Goal: Information Seeking & Learning: Learn about a topic

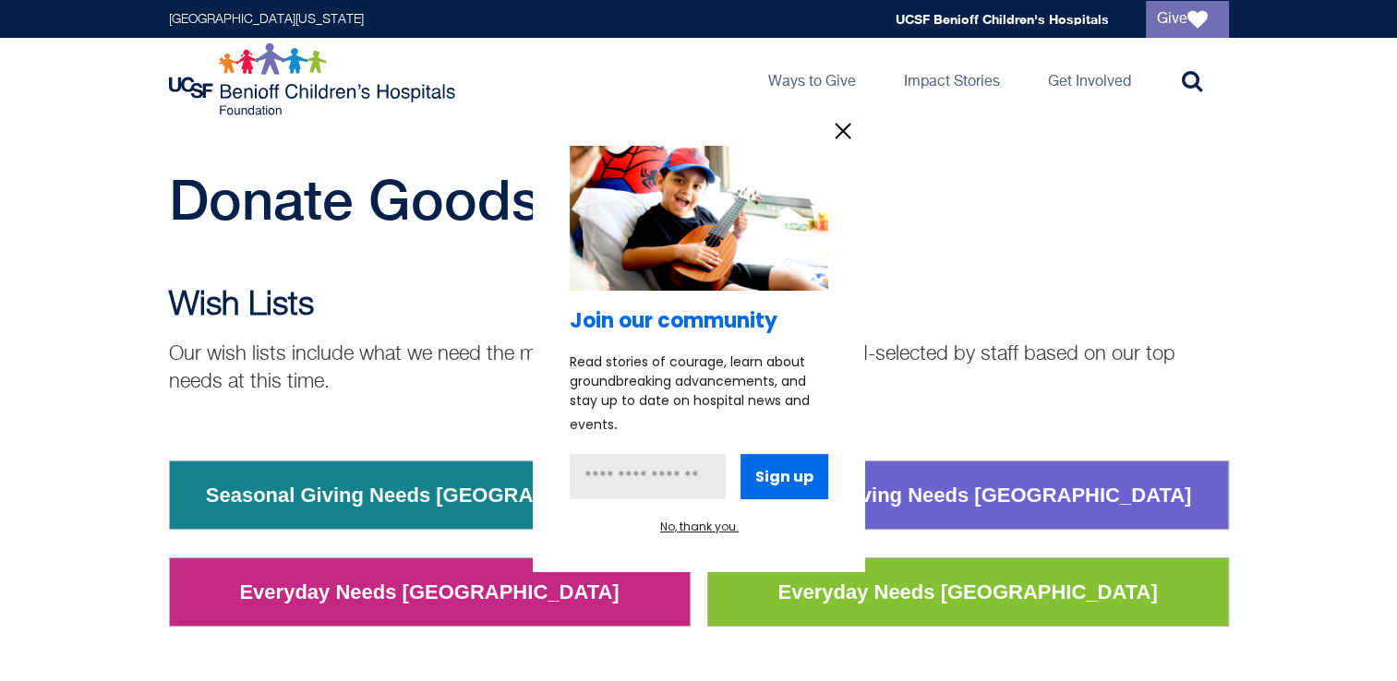
click at [77, 393] on div at bounding box center [698, 340] width 1397 height 681
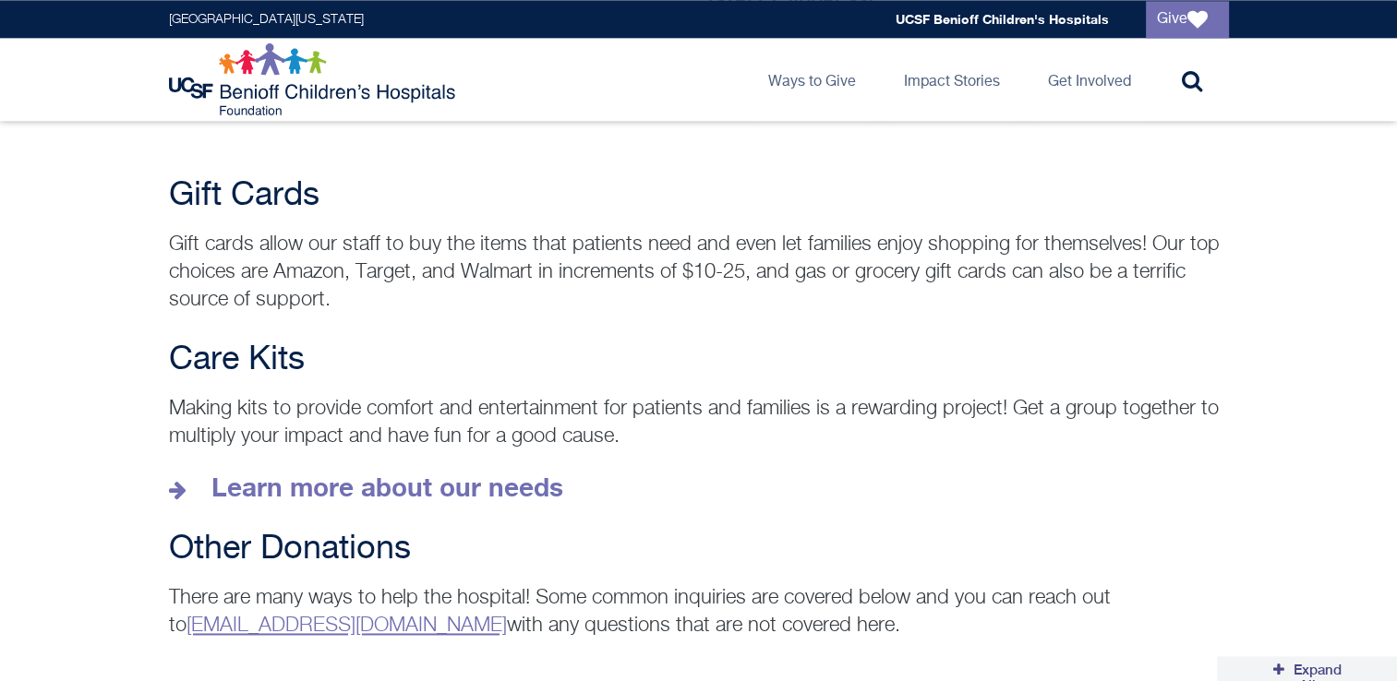
scroll to position [2474, 0]
click at [283, 472] on strong "Learn more about our needs" at bounding box center [387, 487] width 352 height 30
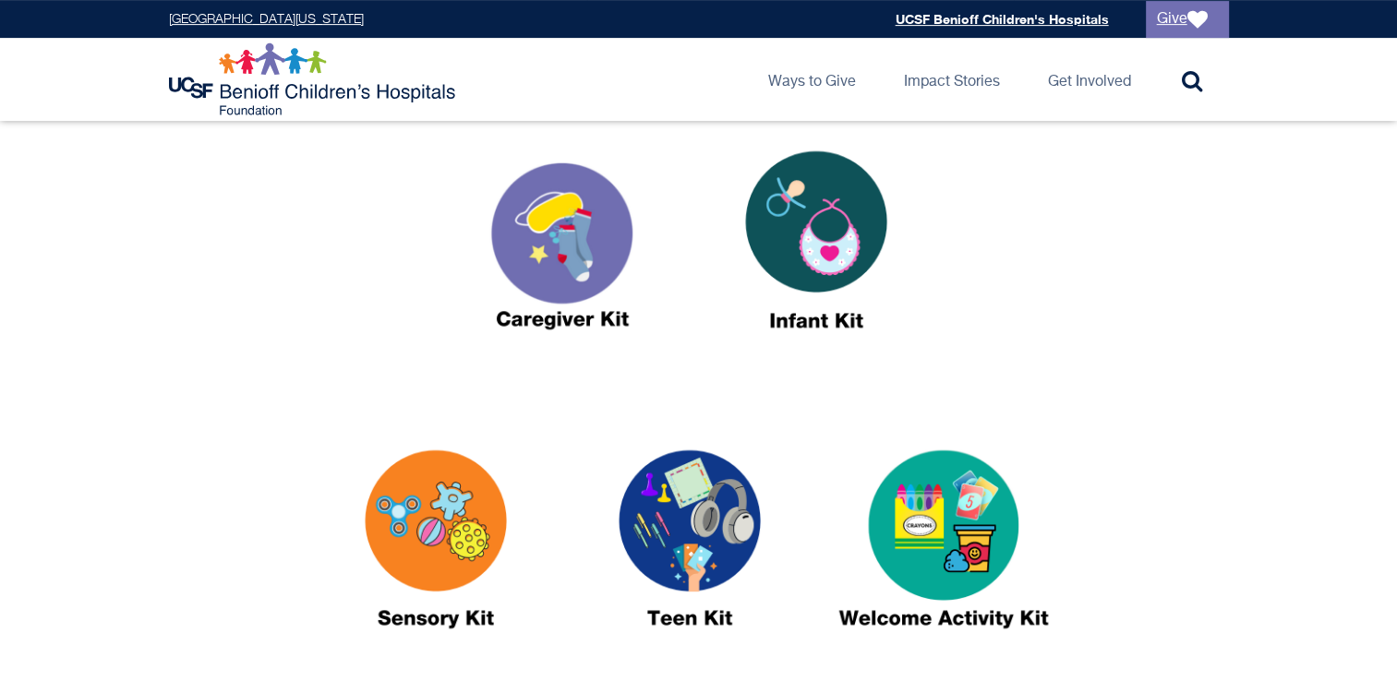
scroll to position [694, 0]
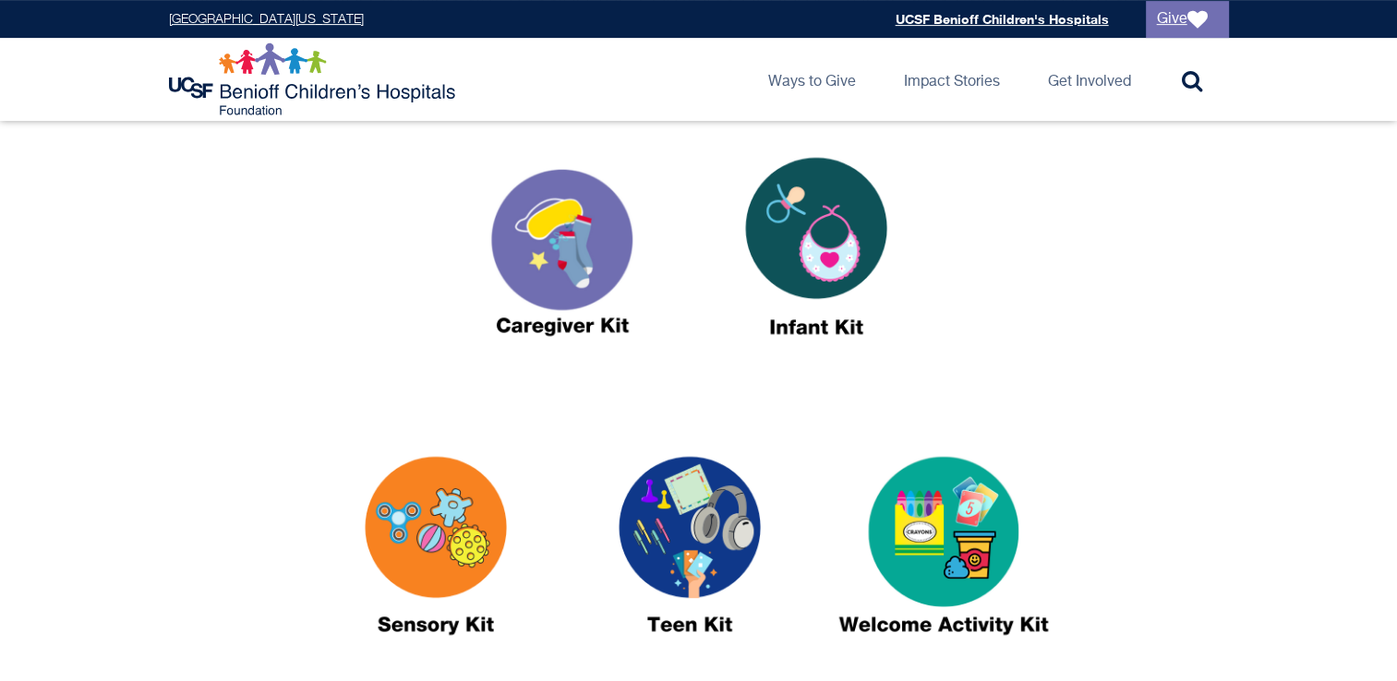
click at [543, 271] on img at bounding box center [562, 255] width 231 height 266
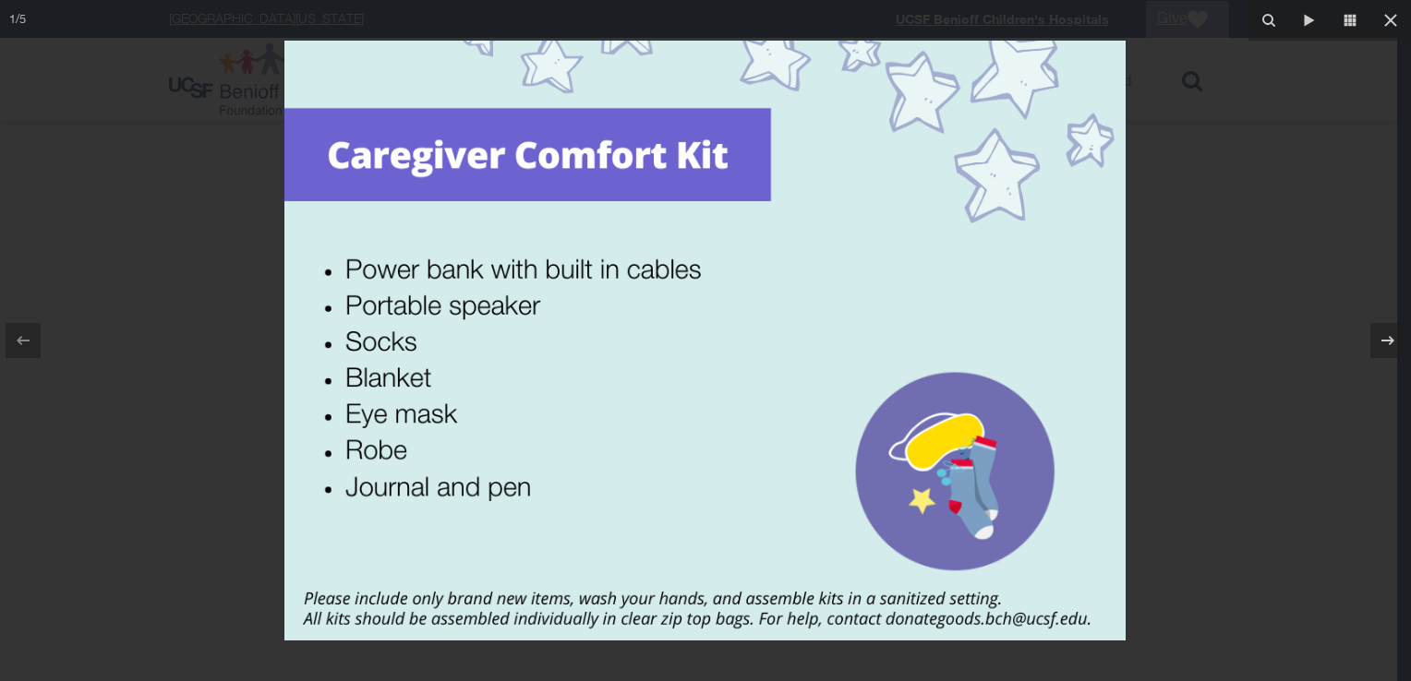
click at [199, 578] on div at bounding box center [705, 340] width 1411 height 681
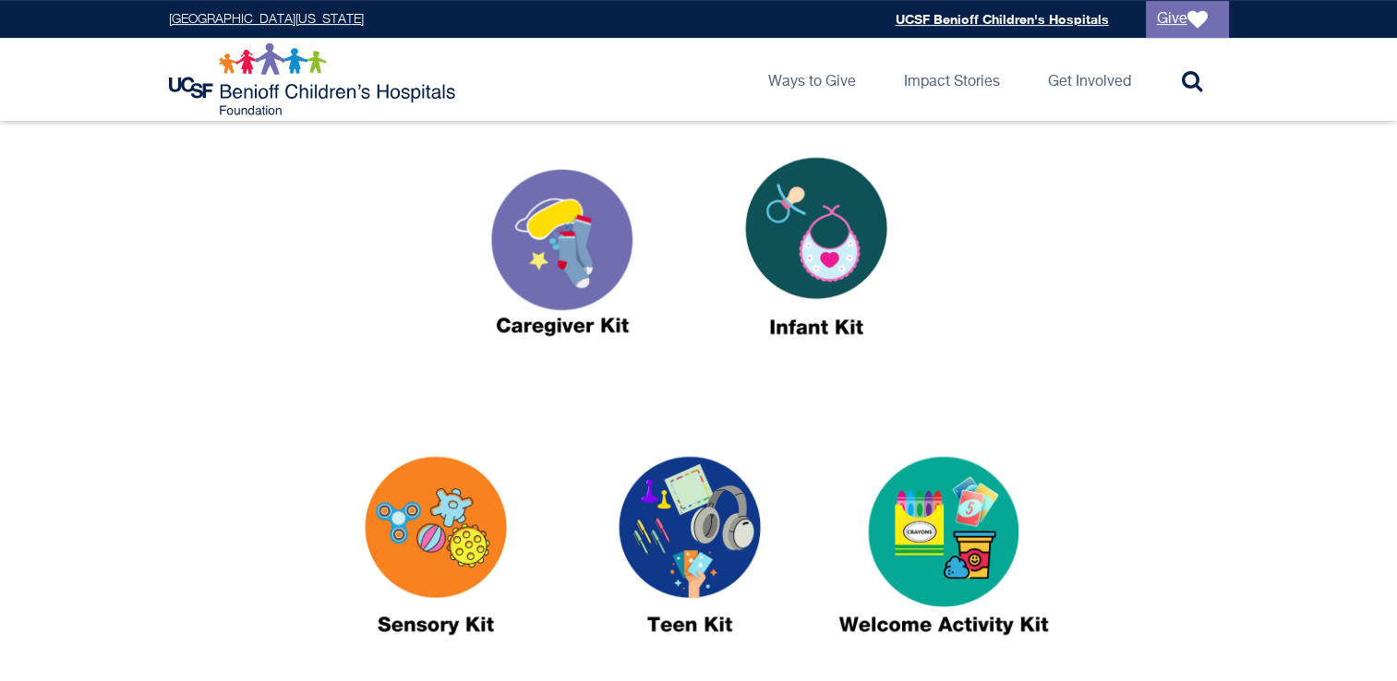
click at [788, 245] on img at bounding box center [816, 255] width 231 height 266
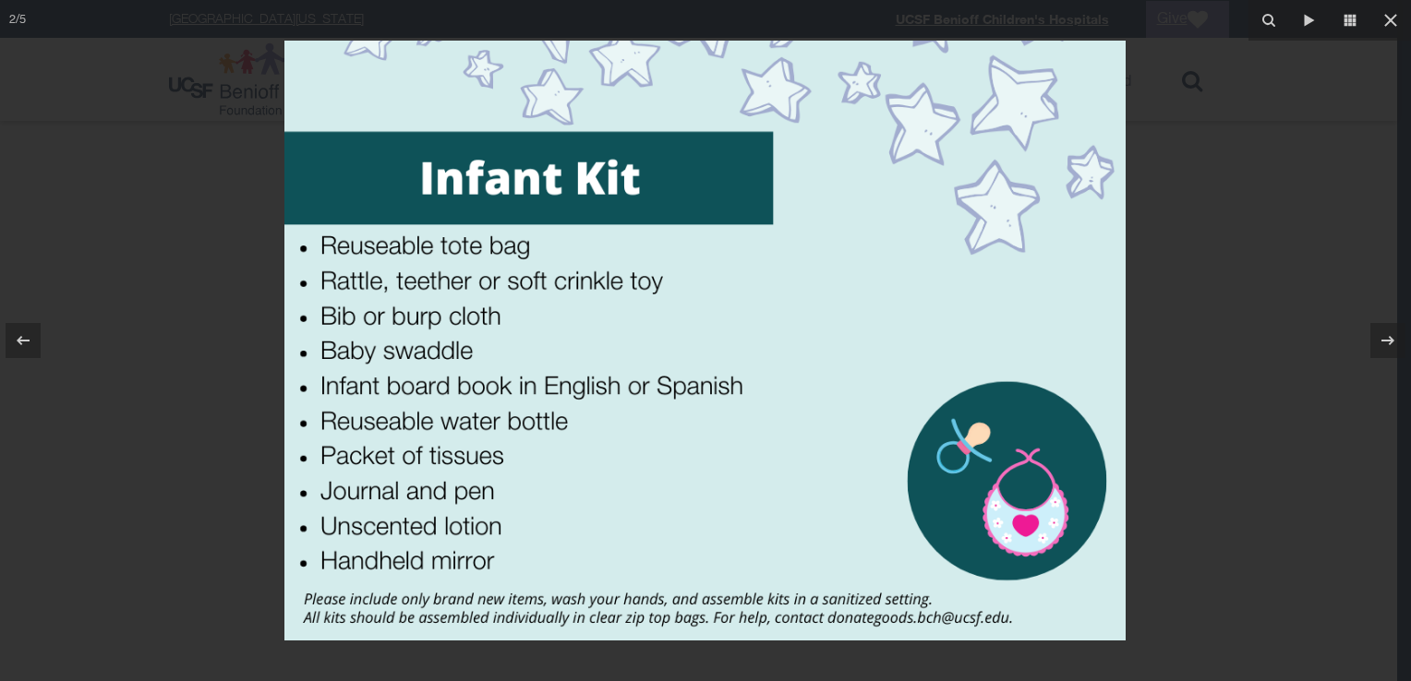
click at [225, 478] on div at bounding box center [705, 340] width 1411 height 681
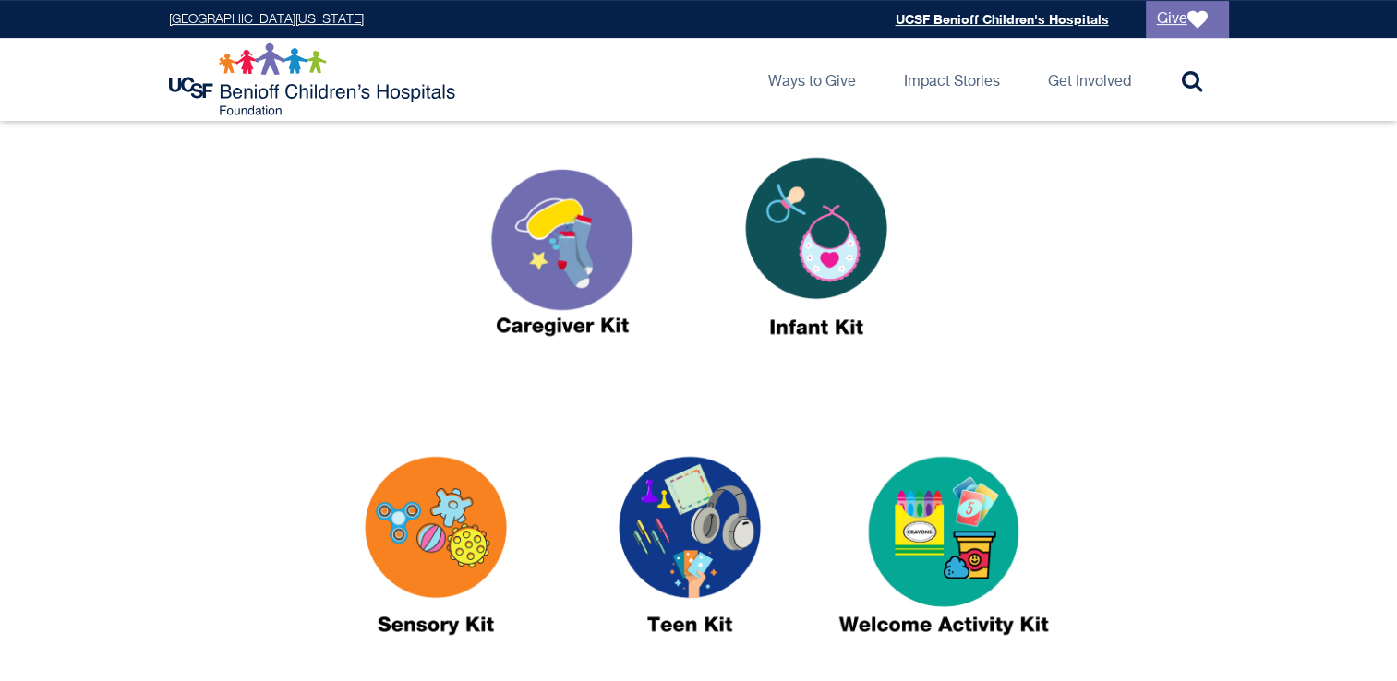
click at [417, 517] on img at bounding box center [435, 554] width 231 height 266
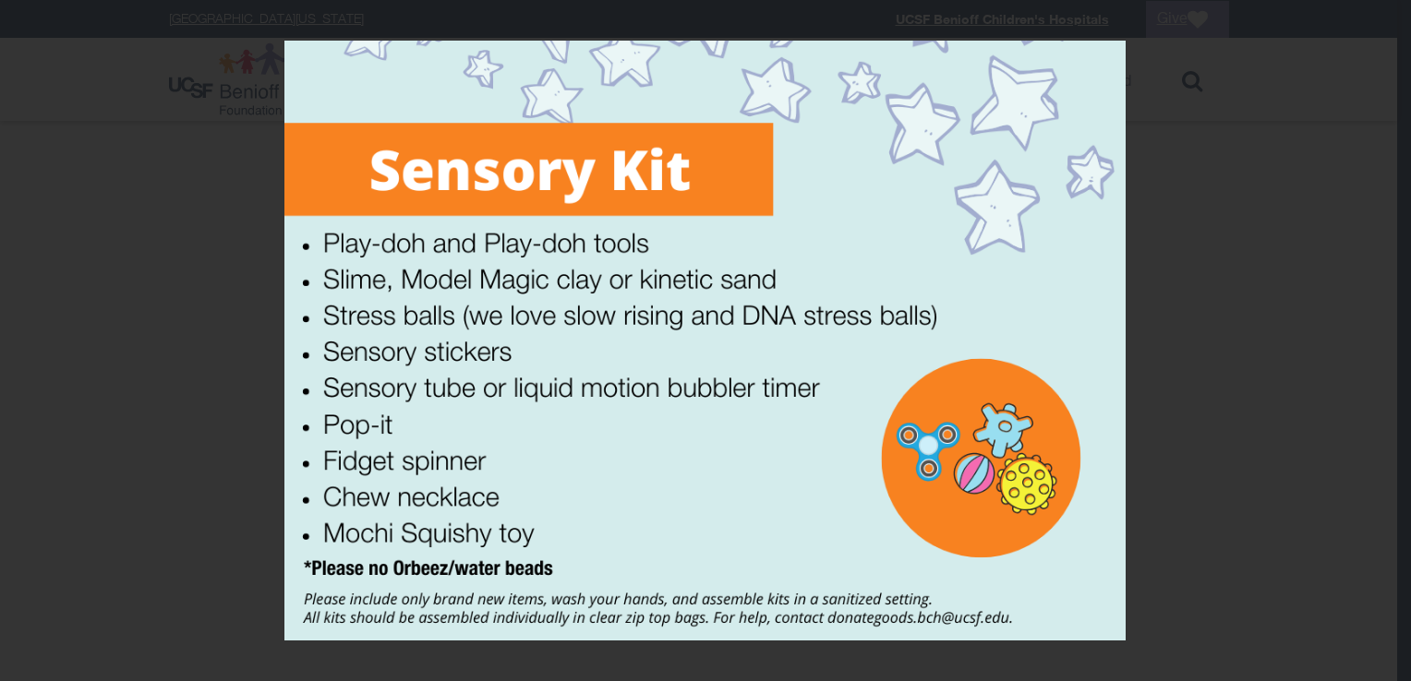
click at [211, 610] on div at bounding box center [705, 340] width 1411 height 681
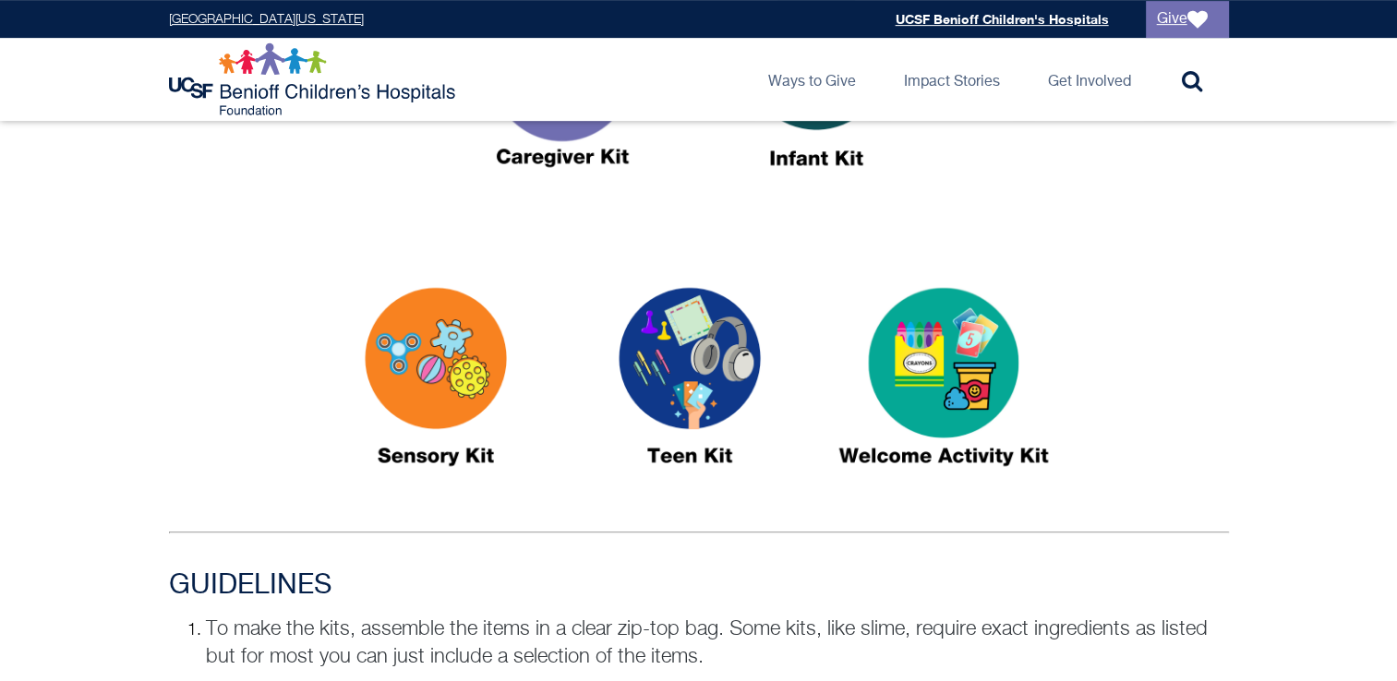
scroll to position [859, 0]
